Goal: Information Seeking & Learning: Learn about a topic

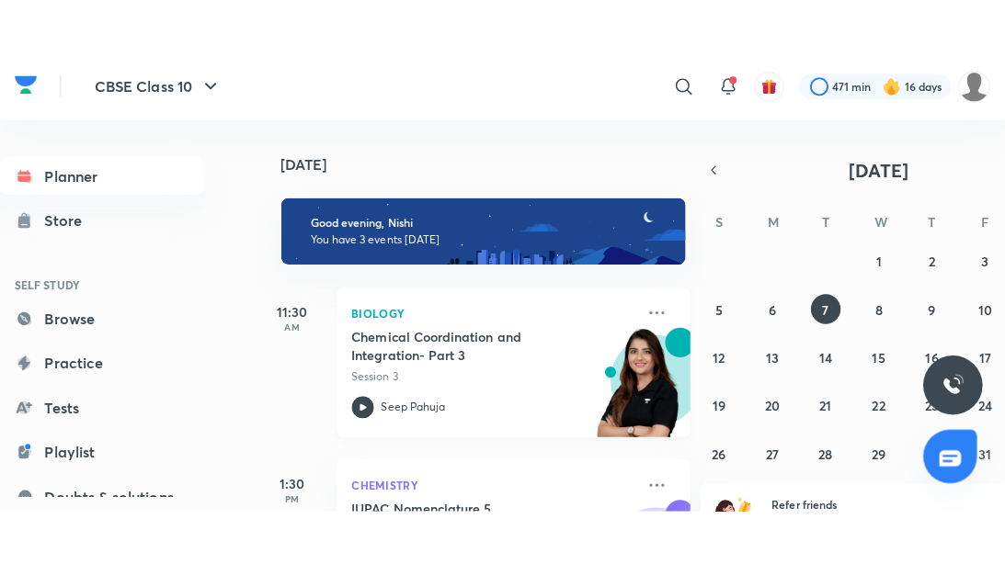
scroll to position [283, 0]
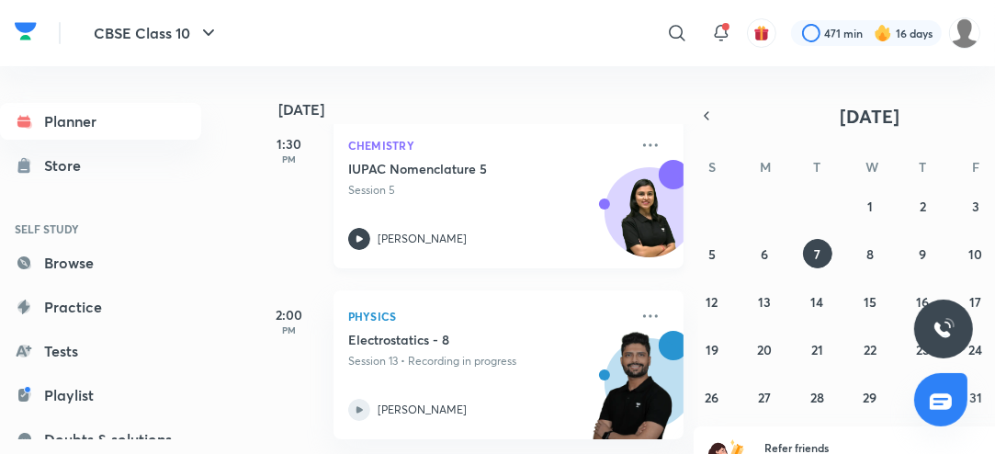
click at [361, 250] on div "Chemistry IUPAC Nomenclature 5 Session 5 [PERSON_NAME]" at bounding box center [509, 193] width 350 height 149
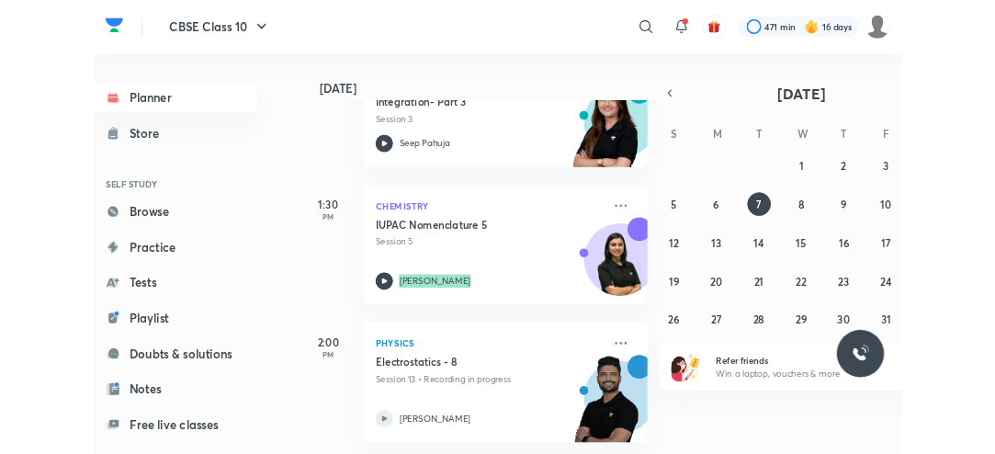
scroll to position [184, 0]
